Goal: Information Seeking & Learning: Learn about a topic

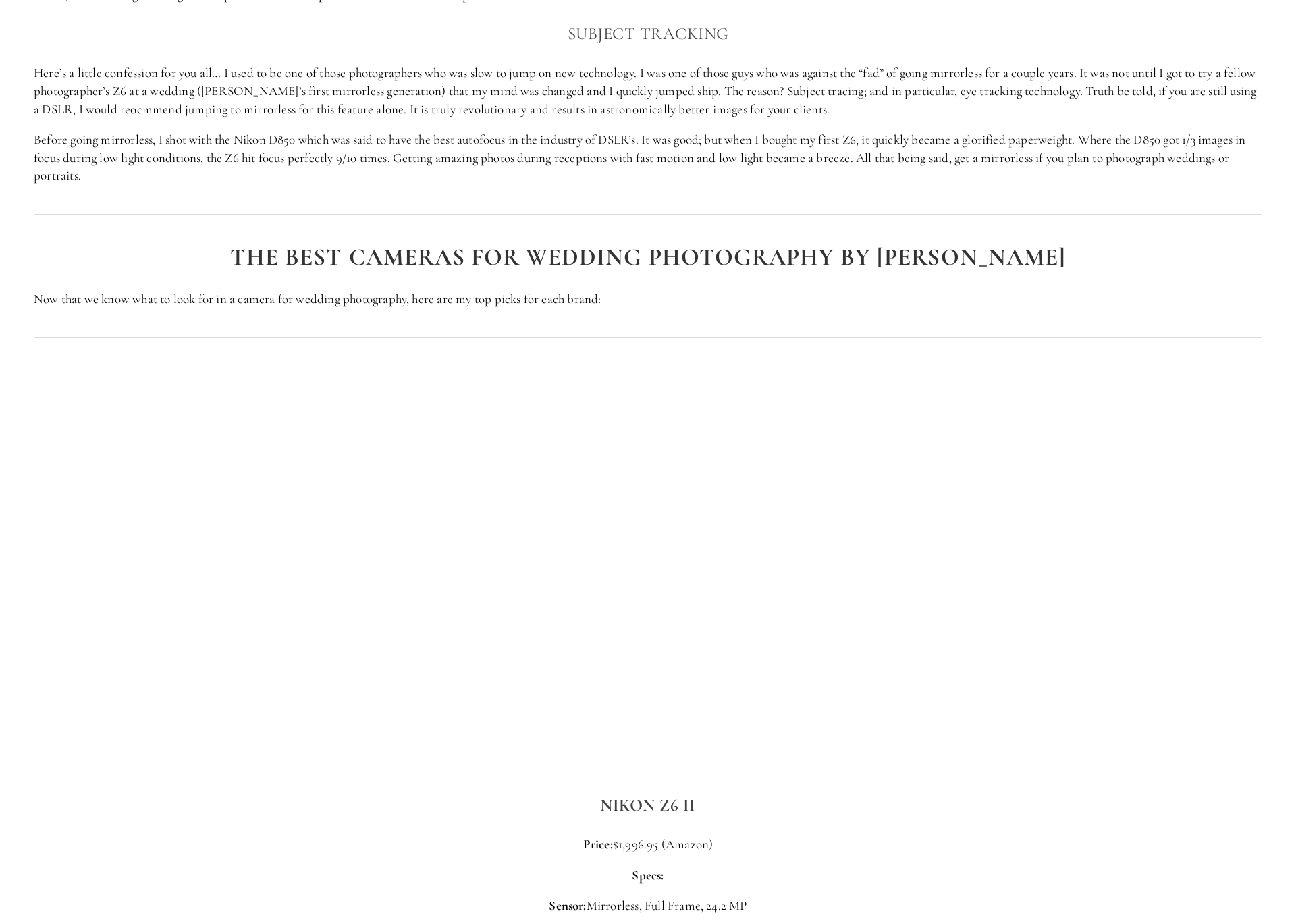
scroll to position [1986, 0]
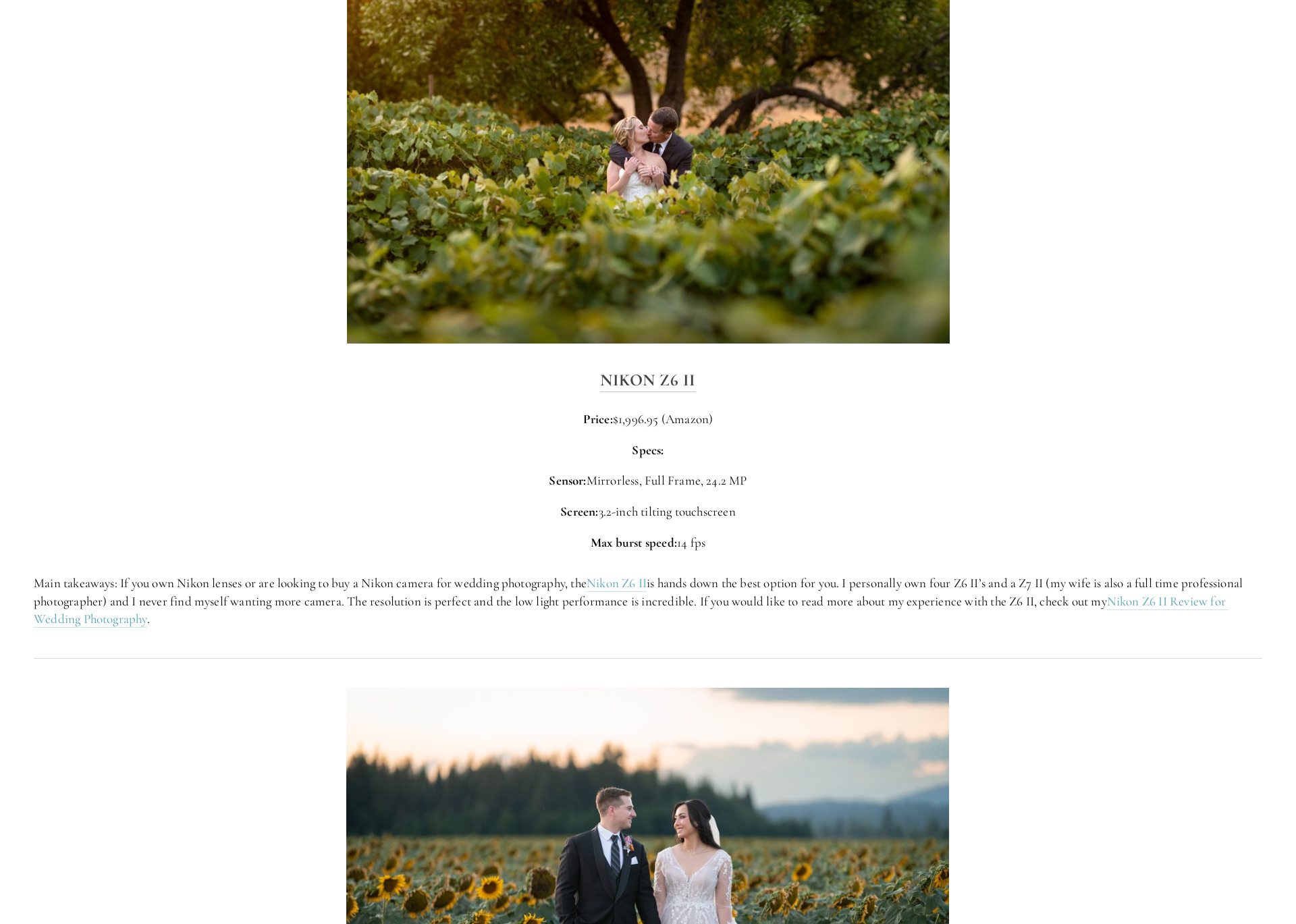
click at [823, 385] on div "Nikon Z6 II Price: $1,996.95 (Amazon) Specs: Sensor: Mirrorless, Full Frame, 24…" at bounding box center [648, 459] width 1228 height 185
drag, startPoint x: 756, startPoint y: 368, endPoint x: 581, endPoint y: 367, distance: 175.0
click at [581, 367] on h3 "Nikon Z6 II" at bounding box center [648, 380] width 1228 height 27
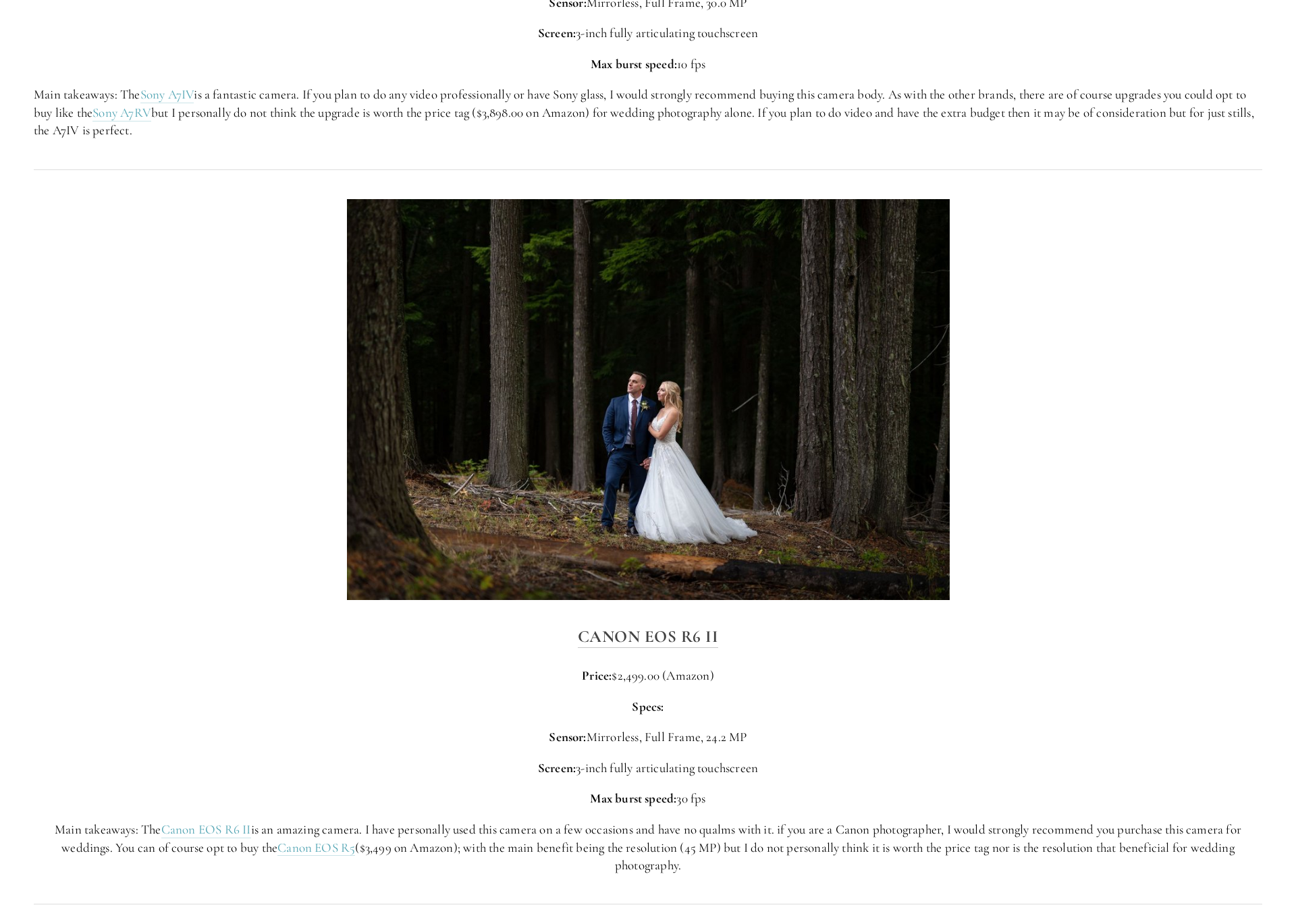
scroll to position [2716, 0]
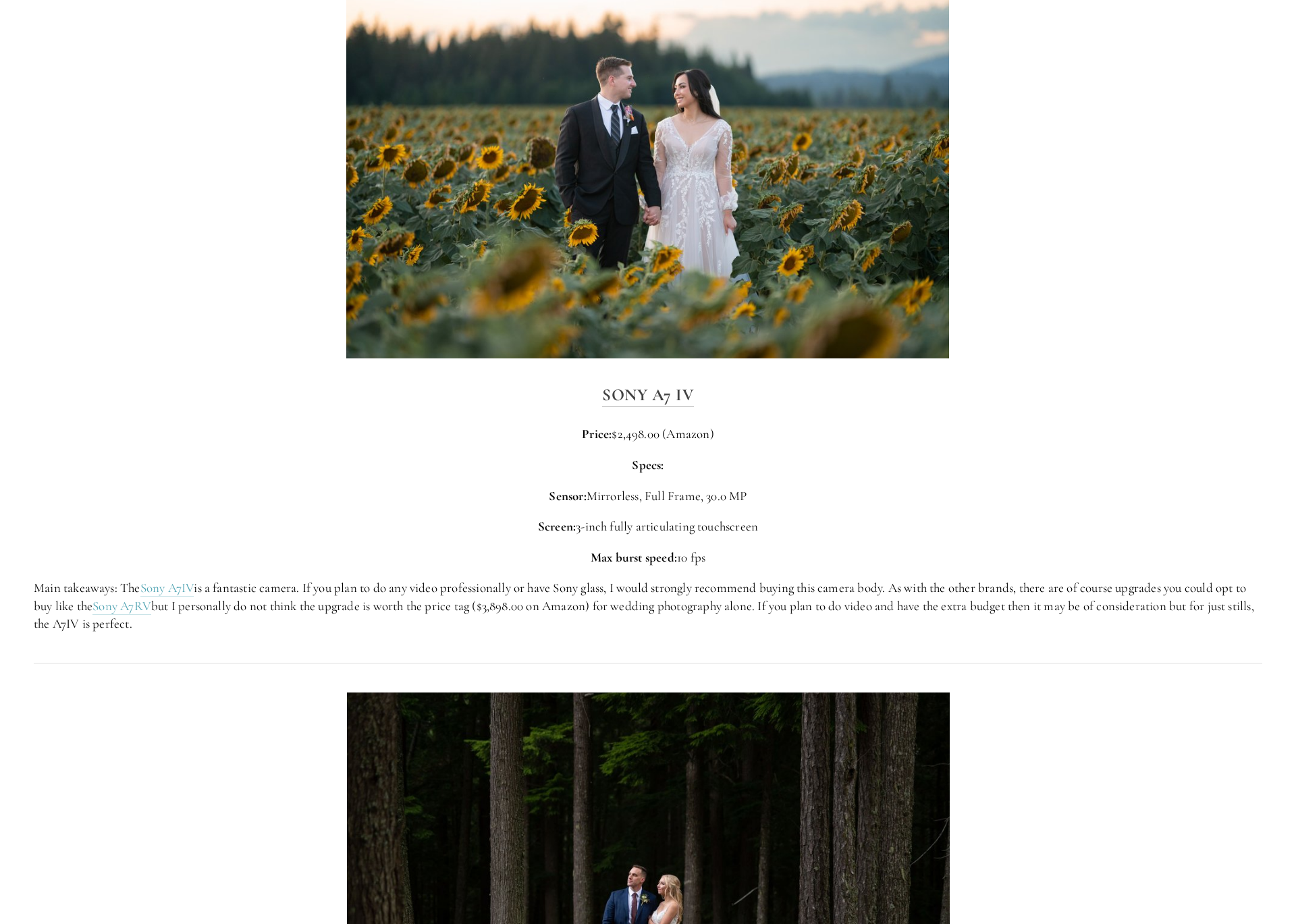
click at [732, 394] on div "Sony A7 IV Price: $2,498.00 (Amazon) Specs: Sensor: Mirrorless, Full Frame, 30.…" at bounding box center [648, 507] width 1228 height 252
drag, startPoint x: 829, startPoint y: 375, endPoint x: 607, endPoint y: 377, distance: 222.0
click at [607, 381] on h3 "Sony A7 IV" at bounding box center [648, 394] width 1228 height 27
copy strong "Sony A7 IV"
click at [983, 487] on p "Sensor: Mirrorless, Full Frame, 30.0 MP" at bounding box center [648, 496] width 1228 height 19
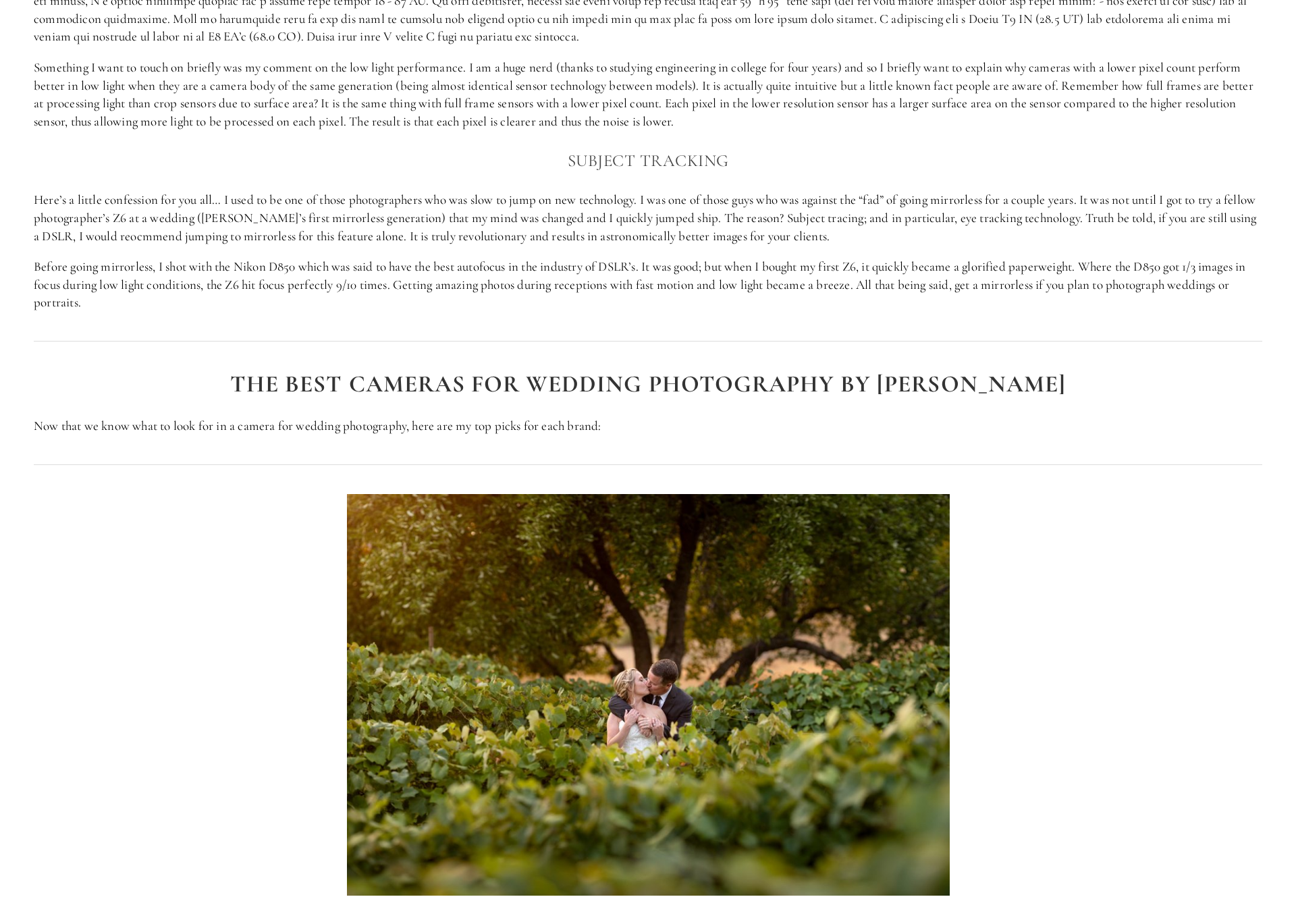
scroll to position [2185, 0]
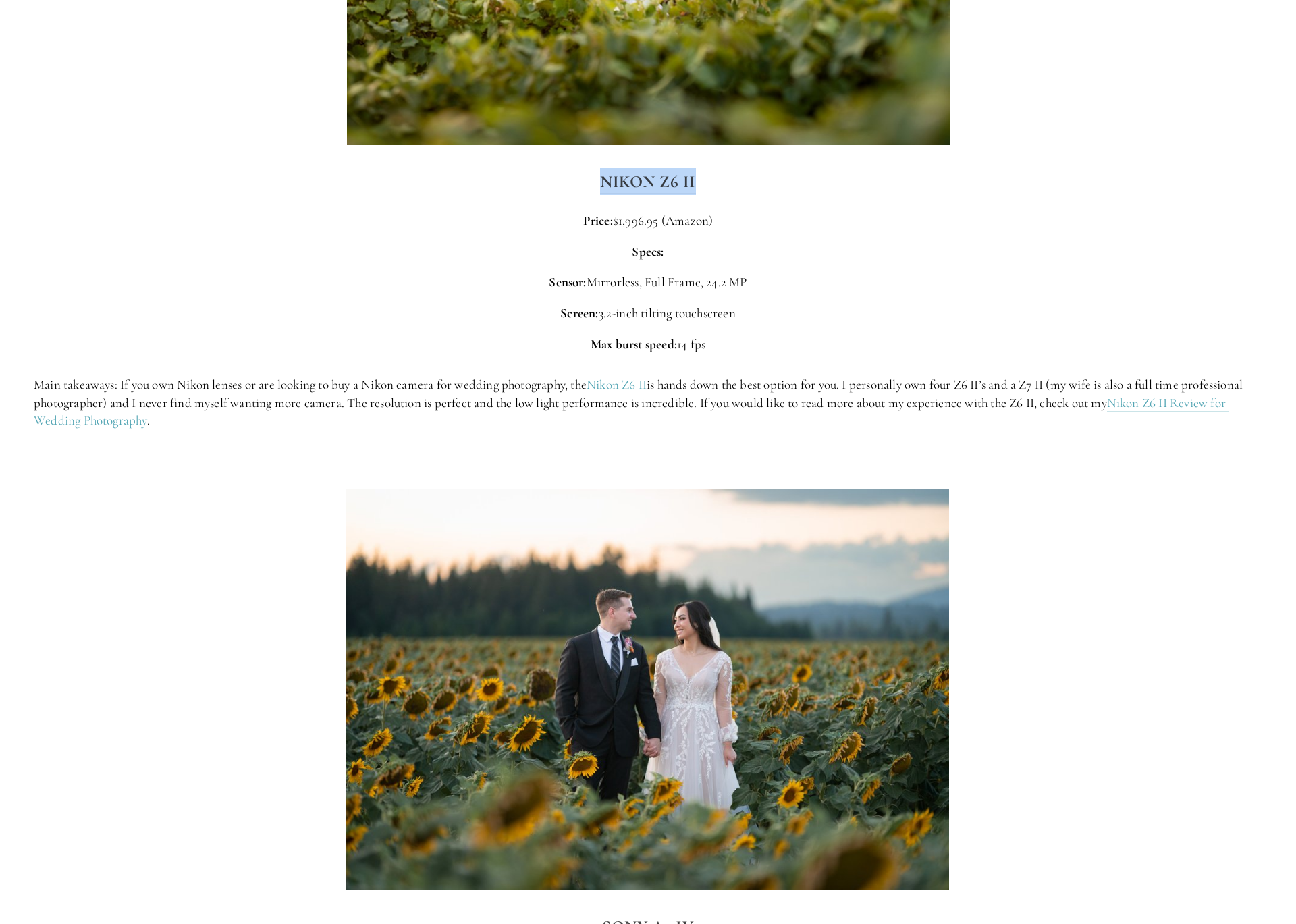
drag, startPoint x: 740, startPoint y: 166, endPoint x: 599, endPoint y: 167, distance: 141.0
click at [599, 168] on h3 "Nikon Z6 II" at bounding box center [648, 181] width 1228 height 27
copy strong "Nikon Z6 II"
click at [735, 168] on h3 "Nikon Z6 II" at bounding box center [648, 181] width 1228 height 27
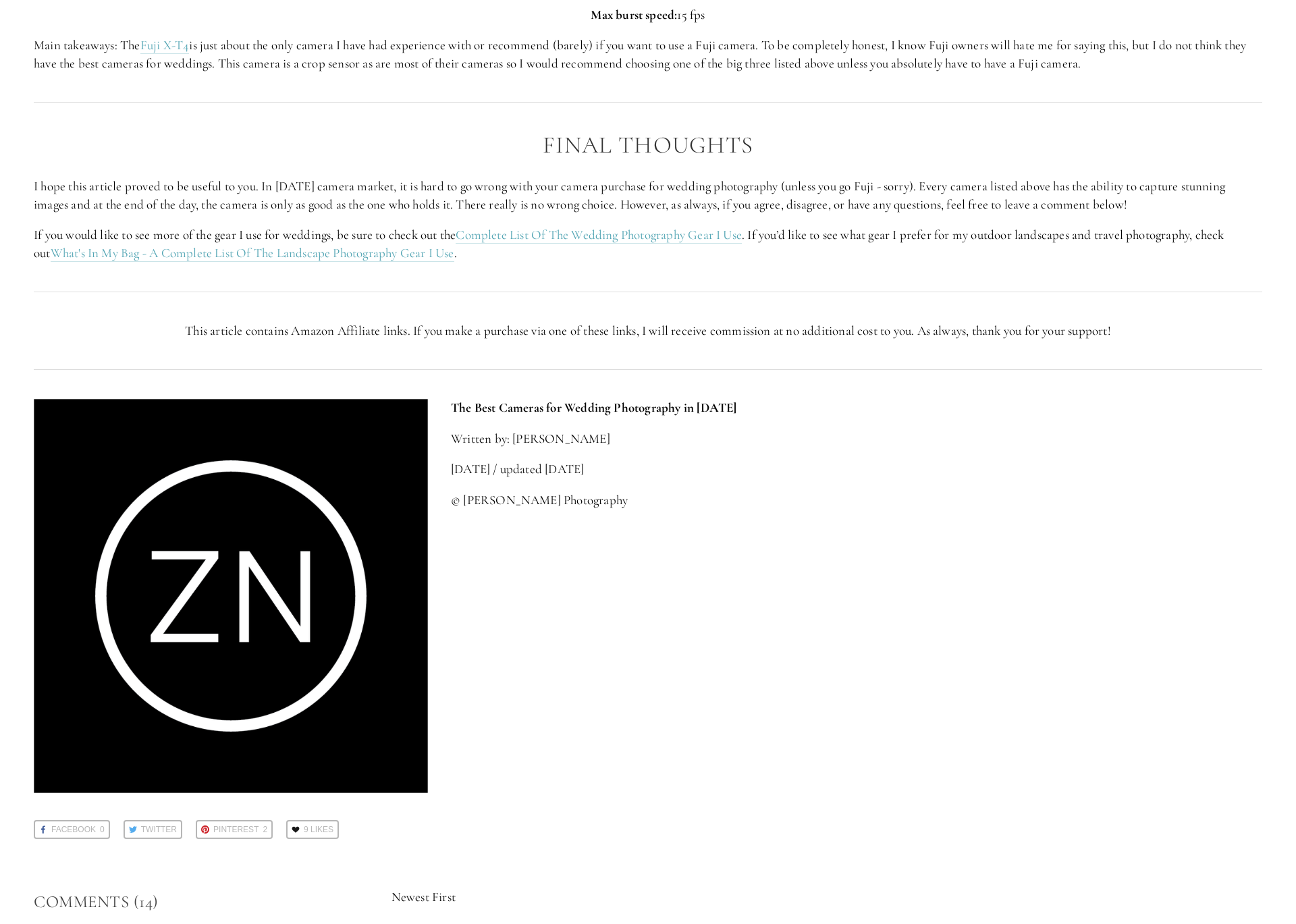
scroll to position [4867, 0]
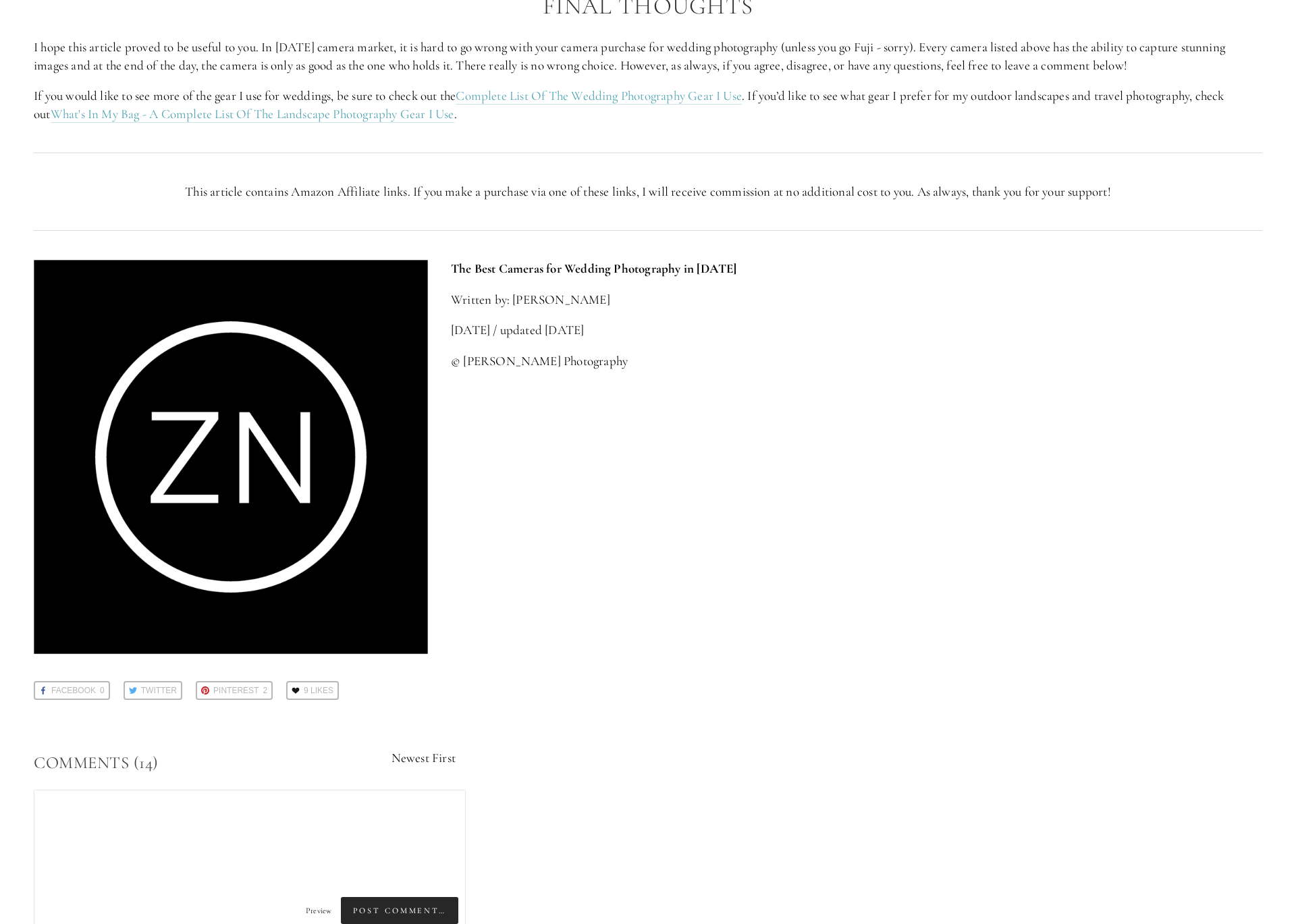
click at [1094, 615] on div "The Best Cameras for Wedding Photography in [DATE] Written by: [PERSON_NAME] [D…" at bounding box center [648, 456] width 1251 height 417
